Goal: Task Accomplishment & Management: Manage account settings

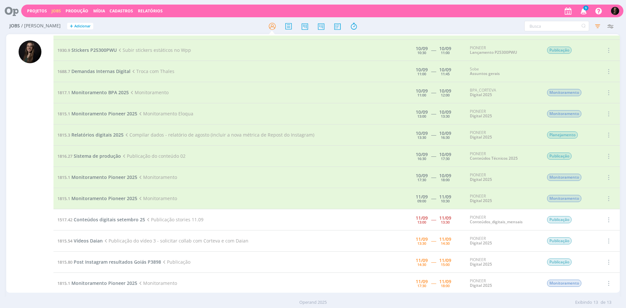
scroll to position [26, 0]
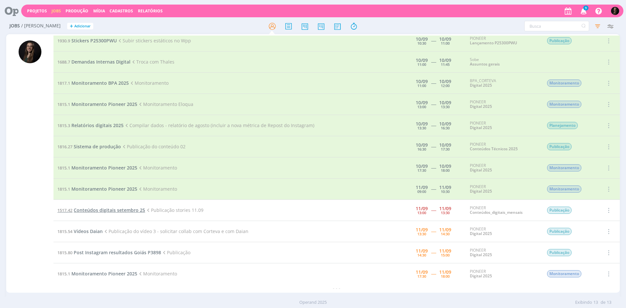
click at [123, 211] on span "Conteúdos digitais setembro 25" at bounding box center [109, 210] width 71 height 6
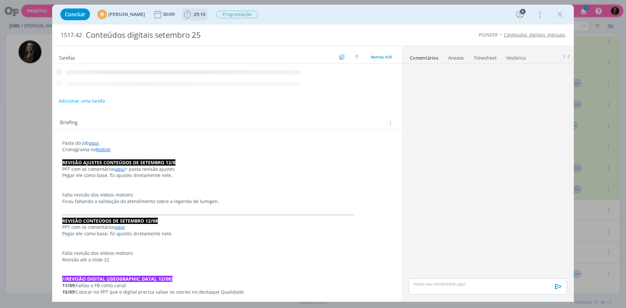
click at [205, 14] on span "29:10" at bounding box center [200, 14] width 12 height 6
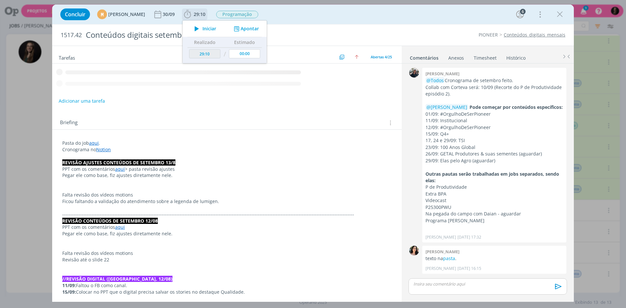
click at [216, 26] on span "Iniciar" at bounding box center [209, 28] width 14 height 5
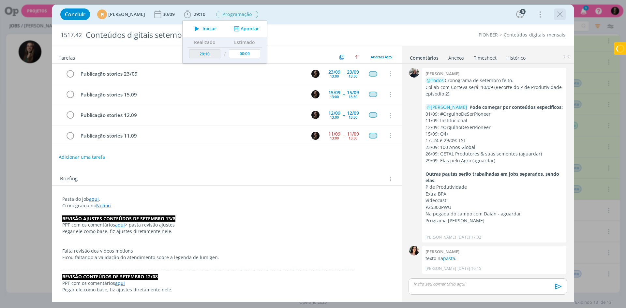
scroll to position [604, 0]
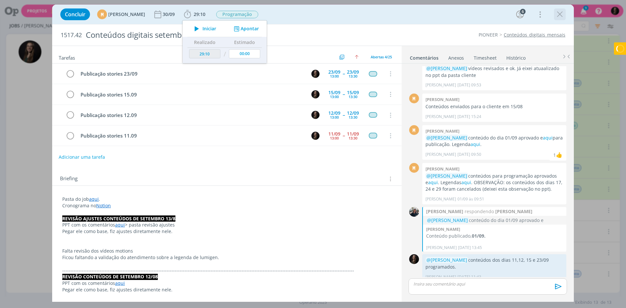
click at [561, 14] on icon "dialog" at bounding box center [560, 14] width 10 height 10
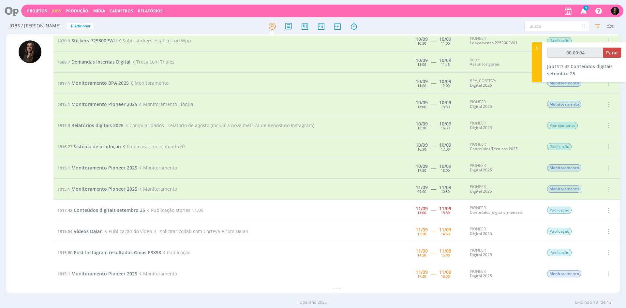
click at [120, 186] on span "Monitoramento Pioneer 2025" at bounding box center [104, 189] width 66 height 6
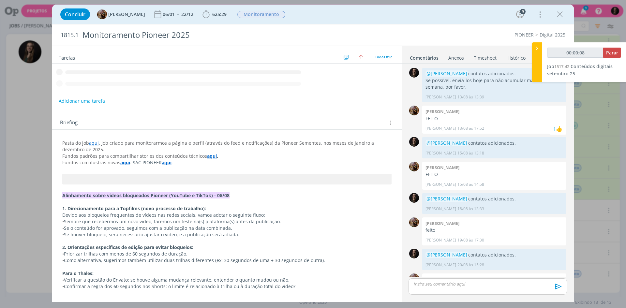
scroll to position [381, 0]
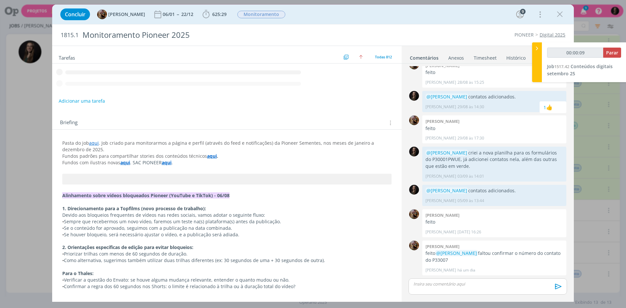
click at [211, 14] on icon "dialog" at bounding box center [206, 14] width 10 height 10
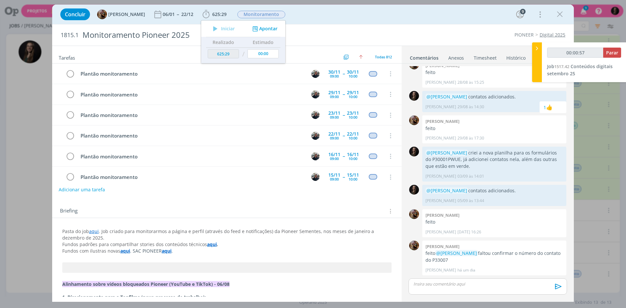
click at [271, 28] on button "Apontar" at bounding box center [264, 28] width 27 height 7
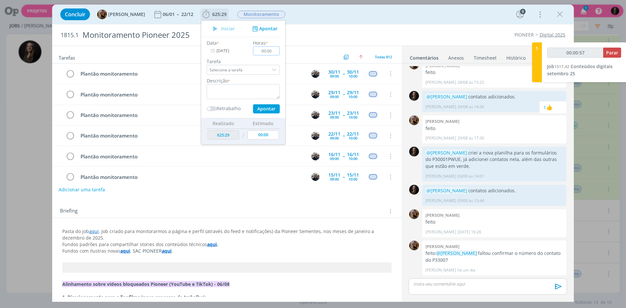
click at [279, 52] on input "00:00" at bounding box center [266, 50] width 27 height 9
type input "00:01:30"
click at [280, 51] on input "00:10" at bounding box center [266, 50] width 27 height 9
click at [279, 52] on input "00:10" at bounding box center [266, 50] width 27 height 9
type input "00:10"
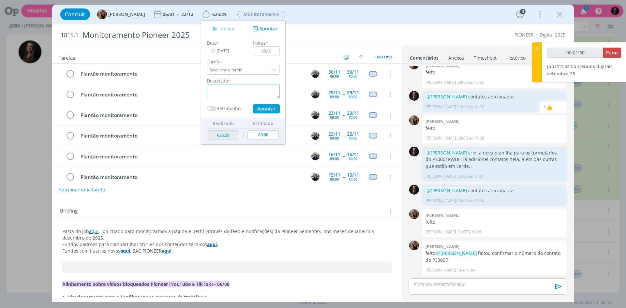
click at [226, 88] on textarea "dialog" at bounding box center [243, 91] width 73 height 15
type input "00:01:55"
click at [224, 89] on textarea "dialog" at bounding box center [243, 91] width 73 height 15
type textarea "responder cliente"
click at [280, 109] on button "Apontar" at bounding box center [266, 108] width 27 height 9
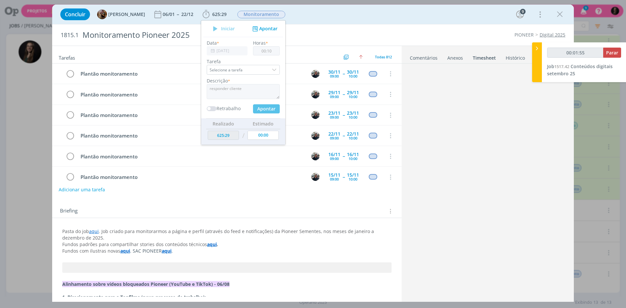
type input "00:02:22"
type textarea "responder cliente"
type input "00:02:48"
type input "00:00"
type input "625:39"
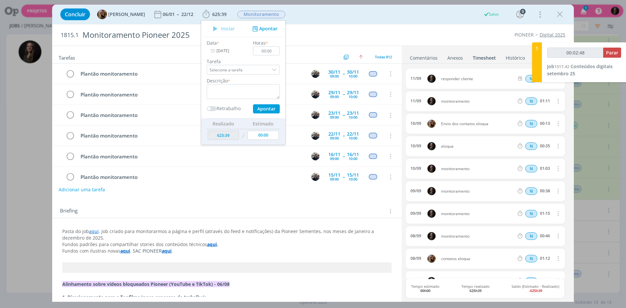
scroll to position [1754, 0]
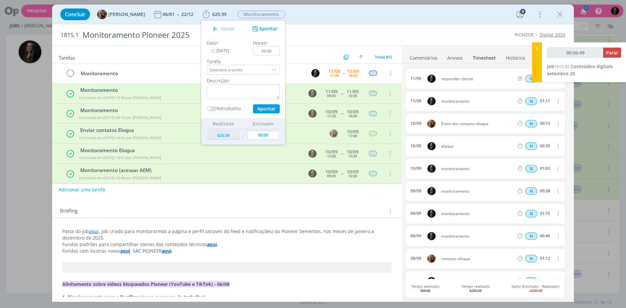
click at [484, 40] on div "1815.1 Monitoramento Pioneer 2025 PIONEER Digital 2025" at bounding box center [313, 34] width 522 height 21
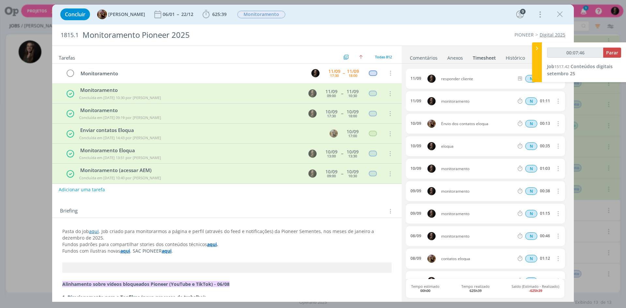
click at [426, 59] on link "Comentários" at bounding box center [424, 56] width 28 height 9
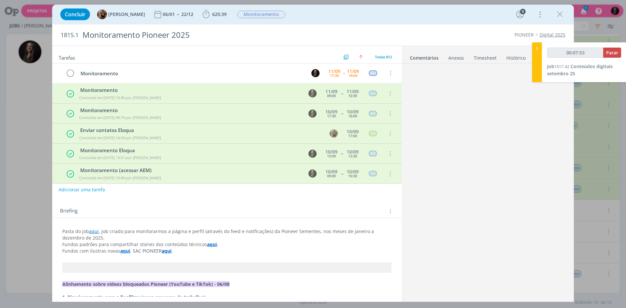
click at [423, 58] on link "Comentários" at bounding box center [424, 56] width 29 height 9
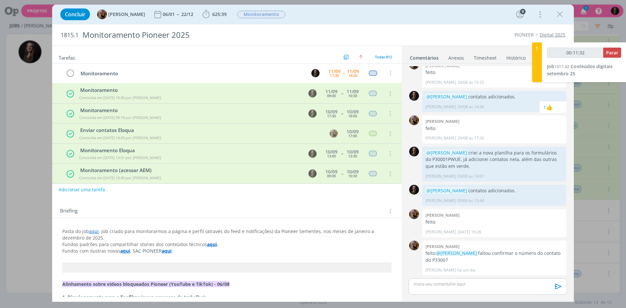
type input "00:11:35"
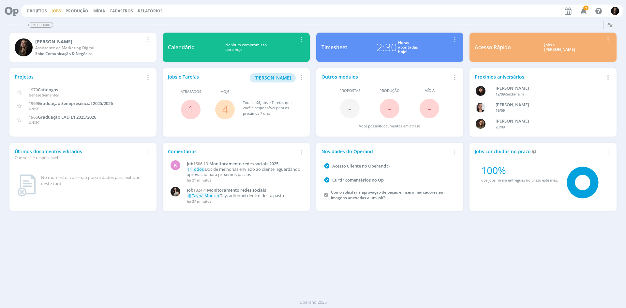
click at [54, 9] on link "Jobs" at bounding box center [56, 11] width 9 height 6
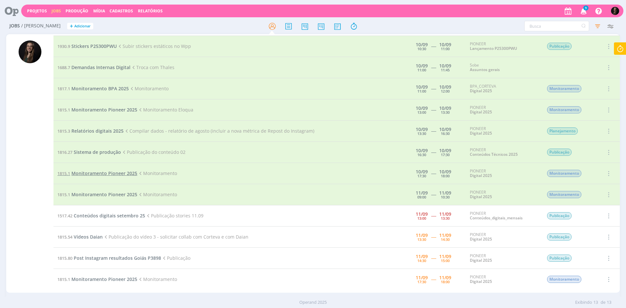
scroll to position [26, 0]
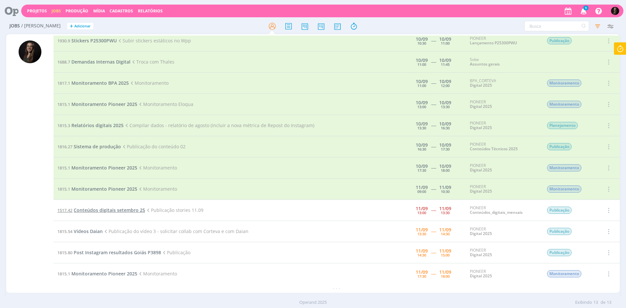
click at [108, 209] on span "Conteúdos digitais setembro 25" at bounding box center [109, 210] width 71 height 6
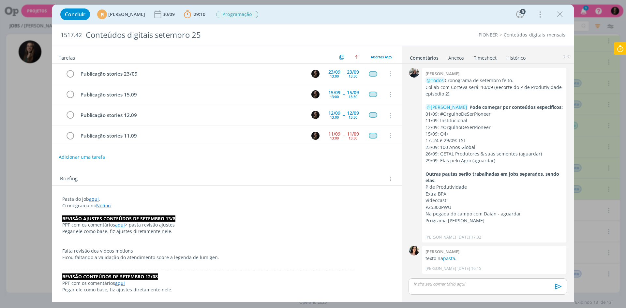
scroll to position [604, 0]
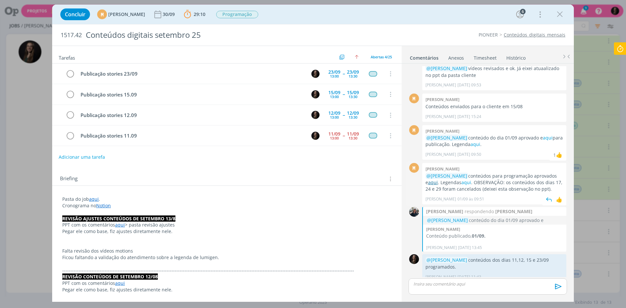
click at [428, 179] on link "aqui" at bounding box center [433, 182] width 10 height 6
click at [461, 179] on p "@Natalia Gass conteúdos para programação aprovados e aqui . Legendas aqui . OBS…" at bounding box center [495, 183] width 138 height 20
click at [462, 179] on link "aqui" at bounding box center [466, 182] width 10 height 6
click at [463, 179] on link "aqui" at bounding box center [466, 182] width 10 height 6
click at [428, 179] on link "aqui" at bounding box center [433, 182] width 10 height 6
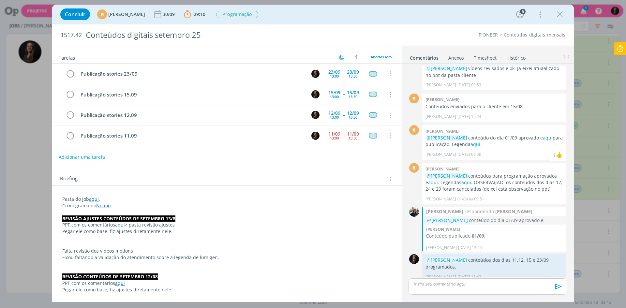
click at [624, 45] on icon at bounding box center [620, 48] width 12 height 13
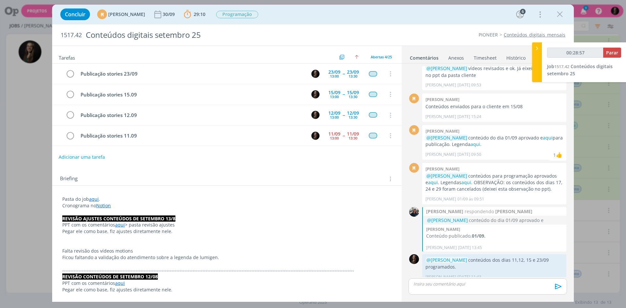
type input "00:28:58"
click at [609, 53] on span "Parar" at bounding box center [612, 53] width 12 height 6
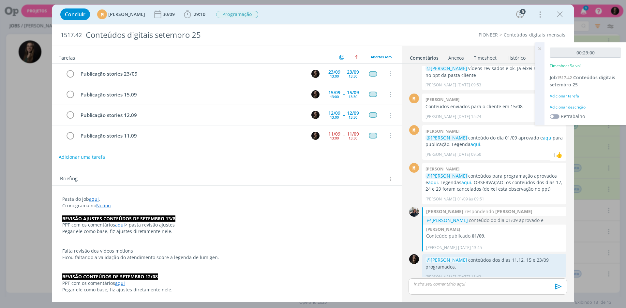
click at [576, 107] on div "Adicionar descrição" at bounding box center [585, 107] width 71 height 6
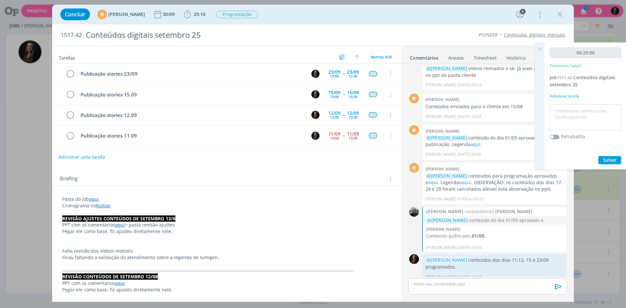
click at [576, 107] on textarea at bounding box center [585, 117] width 68 height 23
type textarea "publicar"
click at [598, 156] on button "Salvar" at bounding box center [609, 160] width 23 height 8
click at [70, 136] on icon "dialog" at bounding box center [70, 136] width 9 height 10
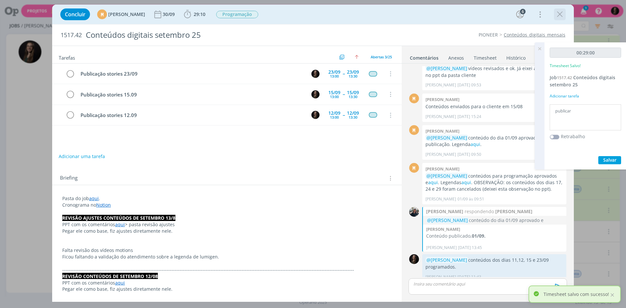
click at [561, 11] on icon "dialog" at bounding box center [560, 14] width 10 height 10
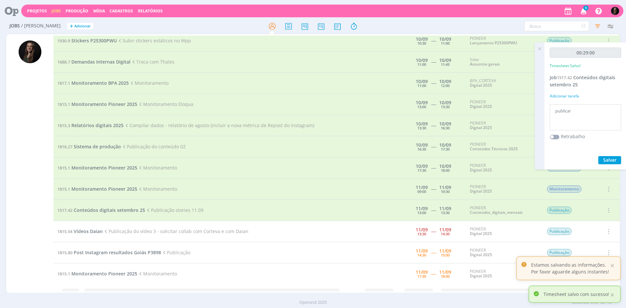
scroll to position [26, 0]
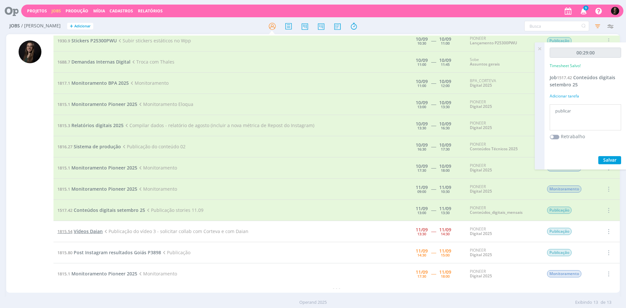
click at [95, 233] on span "Vídeos Daian" at bounding box center [88, 231] width 29 height 6
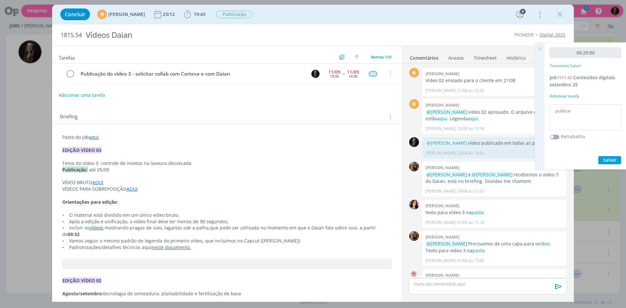
scroll to position [710, 0]
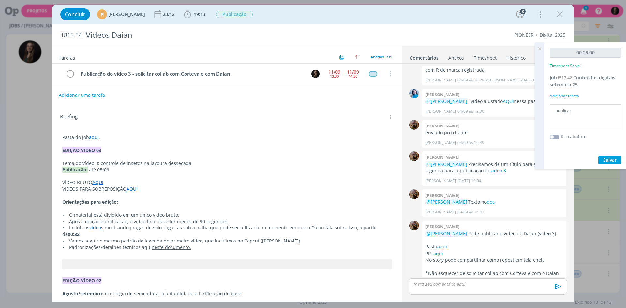
click at [446, 244] on link "aqui" at bounding box center [442, 247] width 10 height 6
click at [441, 250] on link "aqui" at bounding box center [438, 253] width 10 height 6
click at [611, 162] on span "Salvar" at bounding box center [609, 160] width 13 height 6
click at [205, 14] on span "19:43" at bounding box center [200, 14] width 12 height 6
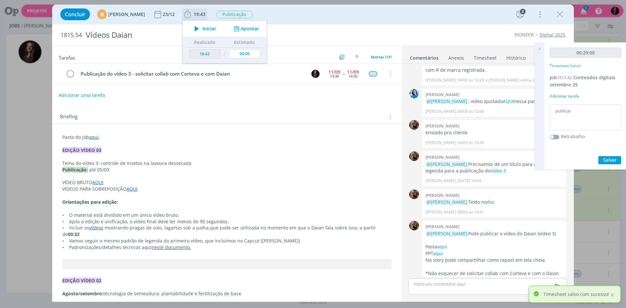
click at [216, 30] on span "Iniciar" at bounding box center [209, 28] width 14 height 5
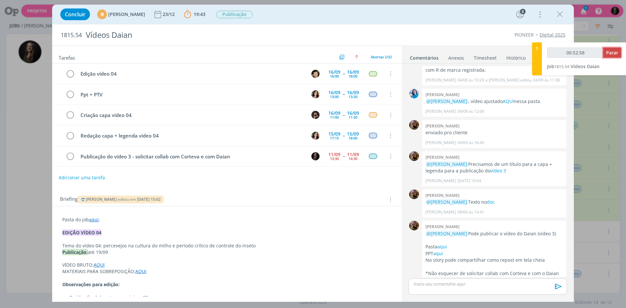
click at [615, 52] on span "Parar" at bounding box center [612, 53] width 12 height 6
click at [607, 53] on span "Parar" at bounding box center [612, 53] width 12 height 6
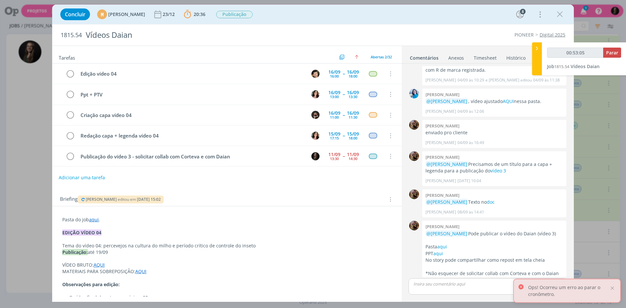
type input "00:53:00"
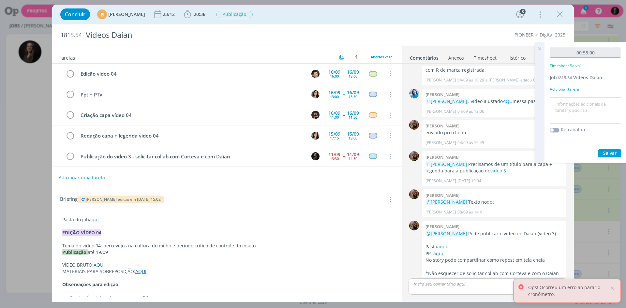
click at [609, 54] on input "00:53:00" at bounding box center [585, 53] width 71 height 10
click at [589, 115] on textarea at bounding box center [585, 110] width 68 height 23
type textarea "publicar"
click at [598, 149] on button "Salvar" at bounding box center [609, 153] width 23 height 8
click at [541, 48] on icon at bounding box center [540, 48] width 12 height 13
